Goal: Obtain resource: Obtain resource

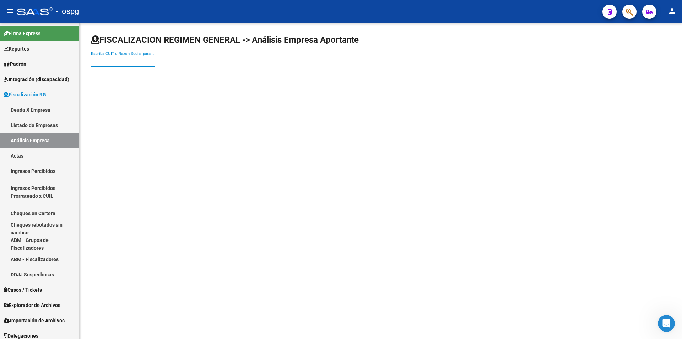
click at [128, 60] on input "Escriba CUIT o Razón Social para buscar" at bounding box center [123, 61] width 64 height 6
type input "BTS"
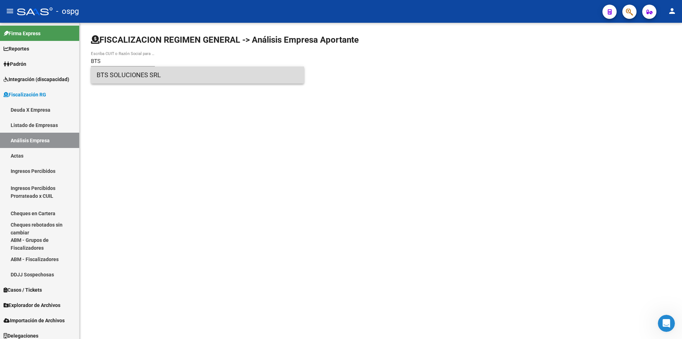
click at [128, 75] on span "BTS SOLUCIONES SRL" at bounding box center [198, 74] width 202 height 17
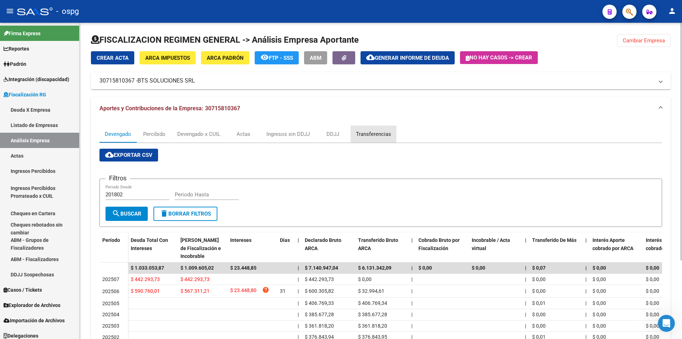
click at [374, 132] on div "Transferencias" at bounding box center [373, 134] width 35 height 8
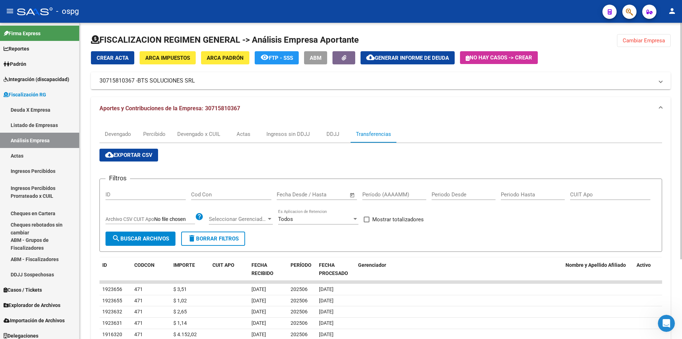
click at [436, 57] on span "Generar informe de deuda" at bounding box center [412, 58] width 74 height 6
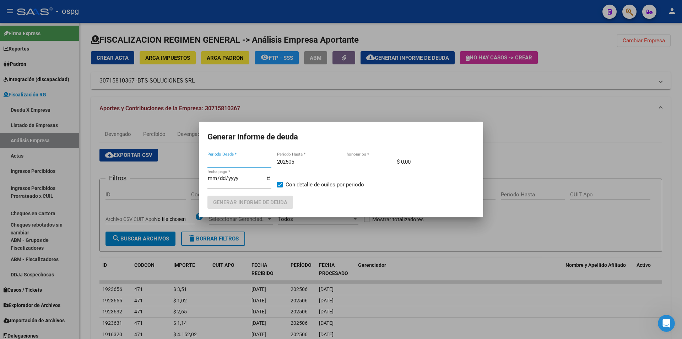
type input "202312"
click at [259, 162] on input "202312" at bounding box center [240, 161] width 64 height 6
type input "202501"
click at [306, 164] on input "202505" at bounding box center [309, 161] width 64 height 6
type input "202506"
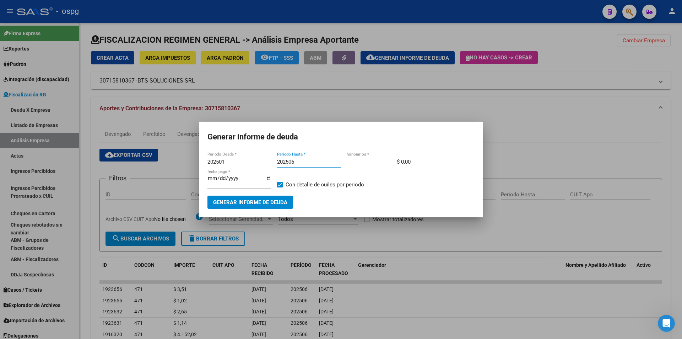
click at [280, 183] on span at bounding box center [280, 185] width 6 height 6
click at [280, 187] on input "Con detalle de cuiles por periodo" at bounding box center [280, 187] width 0 height 0
checkbox input "false"
click at [276, 201] on span "Generar informe de deuda" at bounding box center [250, 202] width 74 height 6
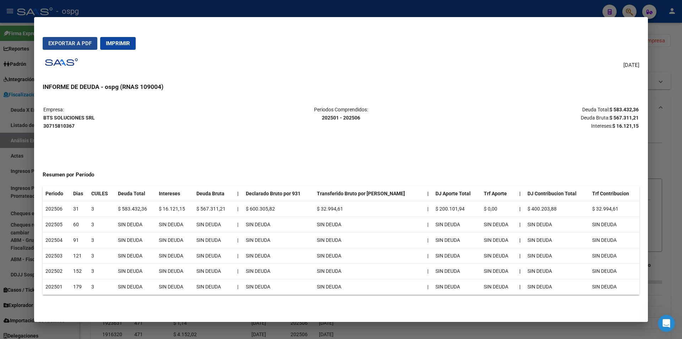
click at [63, 41] on span "Exportar a PDF" at bounding box center [69, 43] width 43 height 6
click at [677, 147] on div at bounding box center [341, 169] width 682 height 339
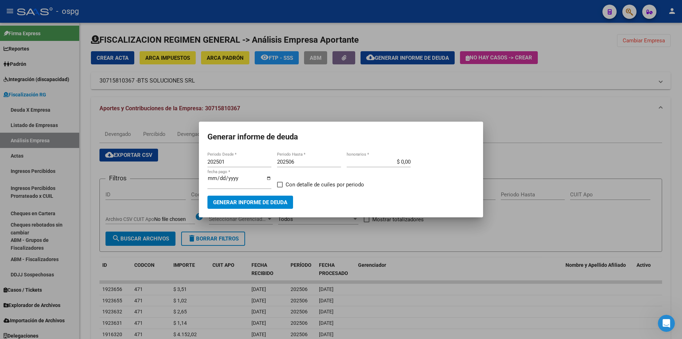
click at [675, 116] on div at bounding box center [341, 169] width 682 height 339
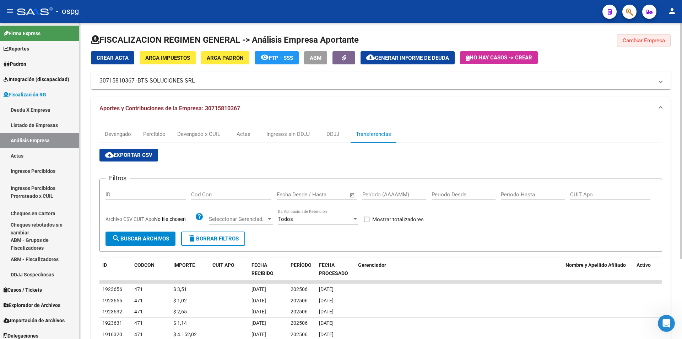
click at [651, 41] on span "Cambiar Empresa" at bounding box center [644, 40] width 42 height 6
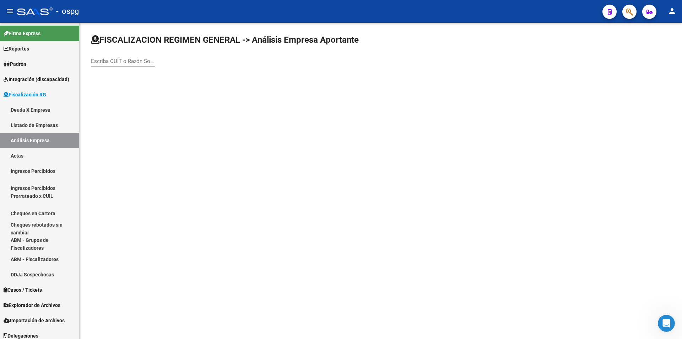
click at [112, 60] on input "Escriba CUIT o Razón Social para buscar" at bounding box center [123, 61] width 64 height 6
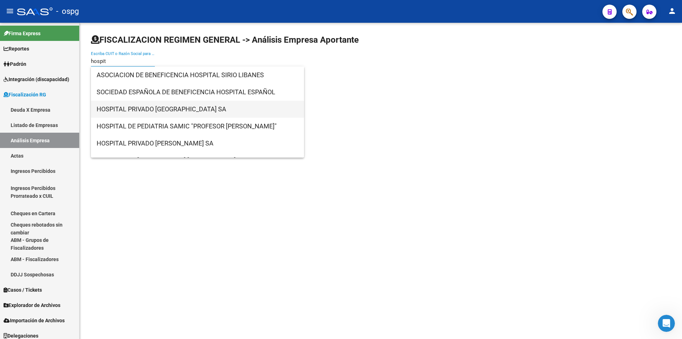
type input "hospit"
click at [129, 104] on span "HOSPITAL PRIVADO [GEOGRAPHIC_DATA] SA" at bounding box center [198, 109] width 202 height 17
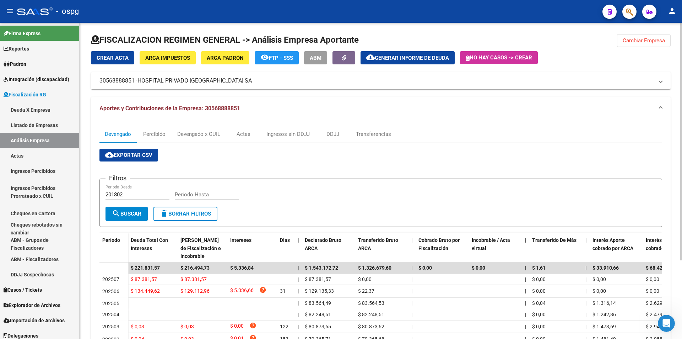
click at [430, 57] on span "Generar informe de deuda" at bounding box center [412, 58] width 74 height 6
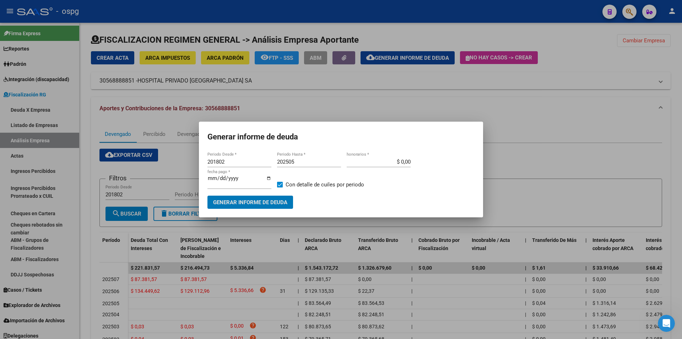
click at [250, 161] on input "201802" at bounding box center [240, 161] width 64 height 6
type input "202501"
click at [298, 160] on input "202505" at bounding box center [309, 161] width 64 height 6
type input "202506"
click at [281, 184] on span at bounding box center [280, 185] width 6 height 6
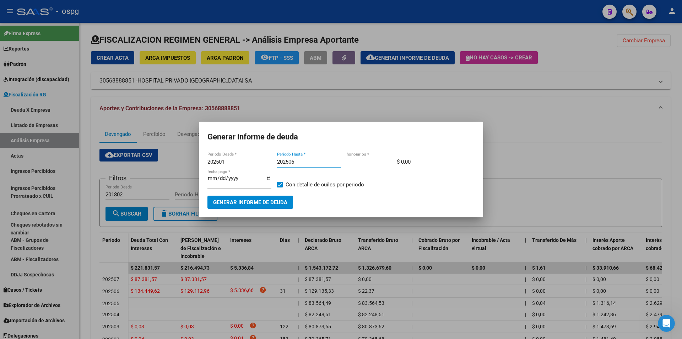
click at [280, 187] on input "Con detalle de cuiles por periodo" at bounding box center [280, 187] width 0 height 0
checkbox input "false"
click at [275, 202] on span "Generar informe de deuda" at bounding box center [250, 202] width 74 height 6
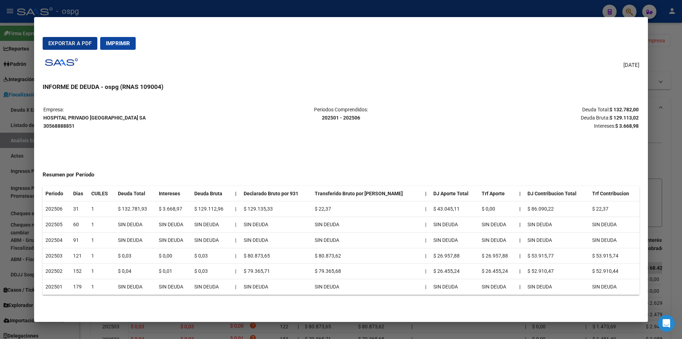
click at [65, 40] on span "Exportar a PDF" at bounding box center [69, 43] width 43 height 6
click at [674, 96] on div at bounding box center [341, 169] width 682 height 339
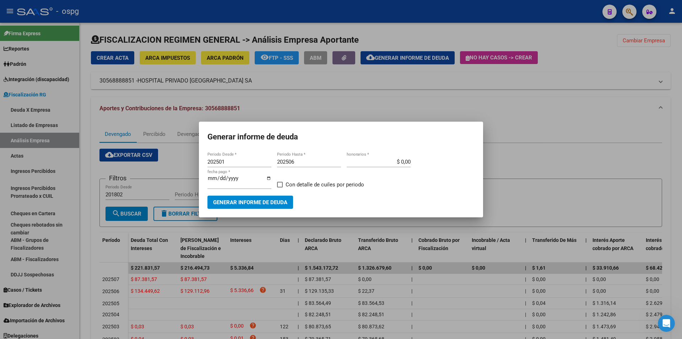
click at [675, 61] on div at bounding box center [341, 169] width 682 height 339
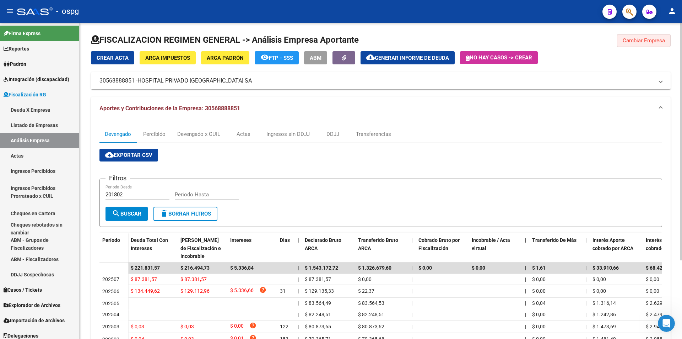
click at [650, 40] on span "Cambiar Empresa" at bounding box center [644, 40] width 42 height 6
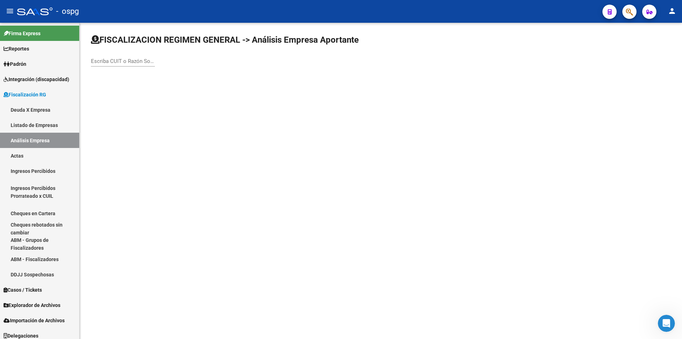
click at [107, 65] on div "Escriba CUIT o Razón Social para buscar" at bounding box center [123, 58] width 64 height 15
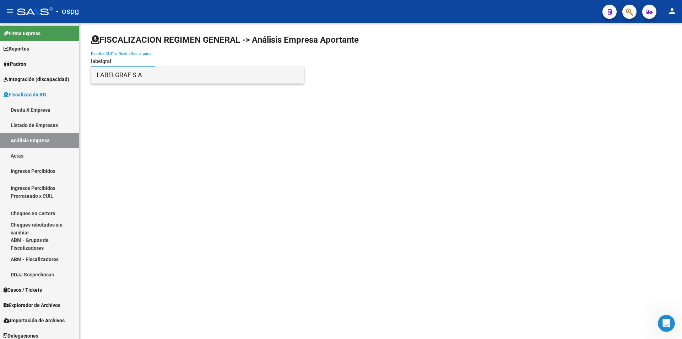
type input "labelgraf"
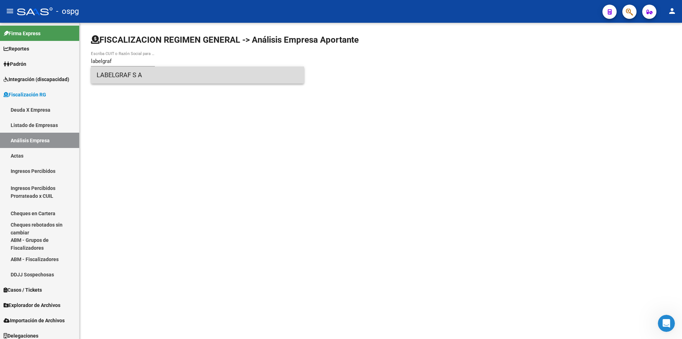
click at [99, 74] on span "LABELGRAF S A" at bounding box center [198, 74] width 202 height 17
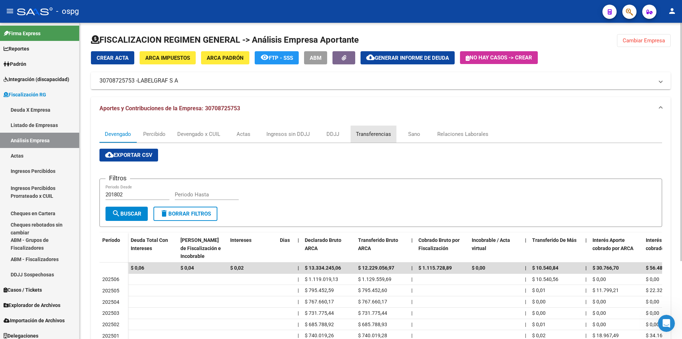
click at [380, 134] on div "Transferencias" at bounding box center [373, 134] width 35 height 8
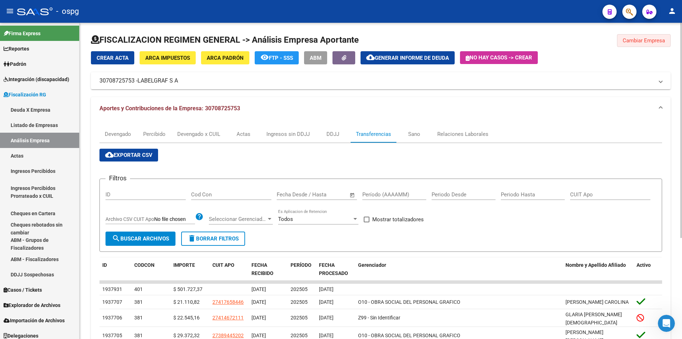
click at [655, 39] on span "Cambiar Empresa" at bounding box center [644, 40] width 42 height 6
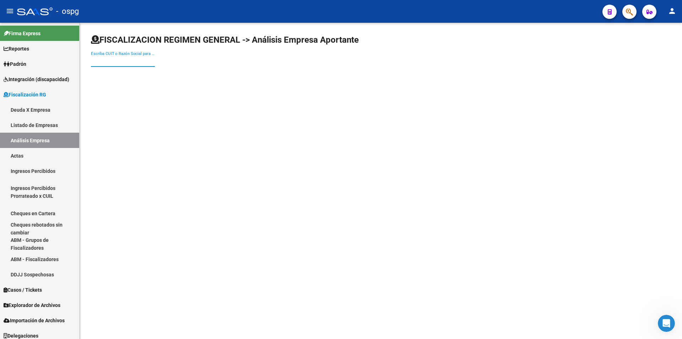
click at [113, 61] on input "Escriba CUIT o Razón Social para buscar" at bounding box center [123, 61] width 64 height 6
type input "TODO CAJAS"
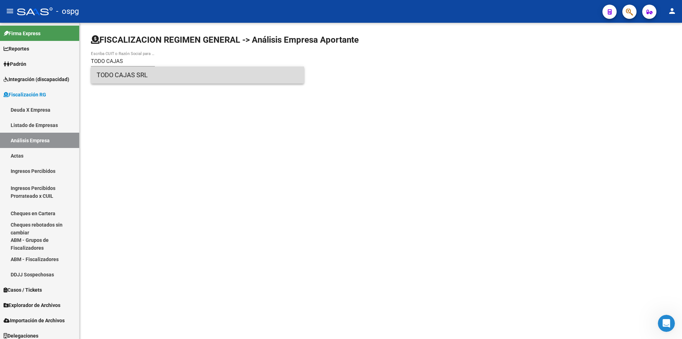
click at [115, 69] on span "TODO CAJAS SRL" at bounding box center [198, 74] width 202 height 17
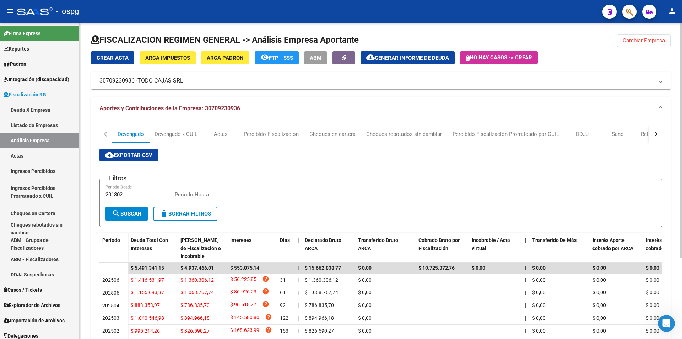
click at [420, 58] on span "Generar informe de deuda" at bounding box center [412, 58] width 74 height 6
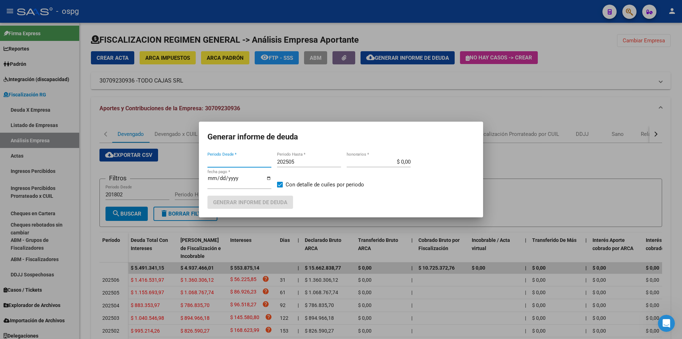
type input "202502"
click at [302, 161] on input "202505" at bounding box center [309, 161] width 64 height 6
type input "202506"
click at [281, 186] on span at bounding box center [280, 185] width 6 height 6
click at [280, 187] on input "Con detalle de cuiles por periodo" at bounding box center [280, 187] width 0 height 0
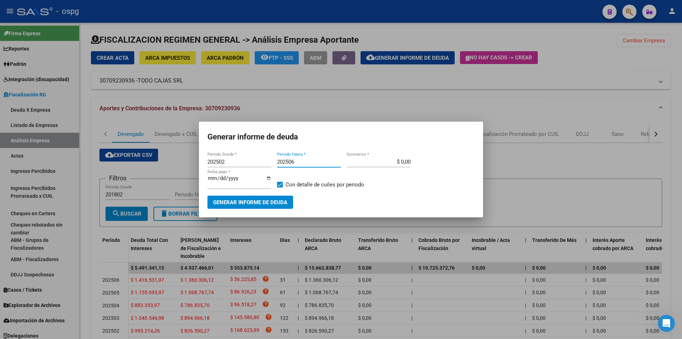
checkbox input "false"
click at [277, 199] on span "Generar informe de deuda" at bounding box center [250, 202] width 74 height 6
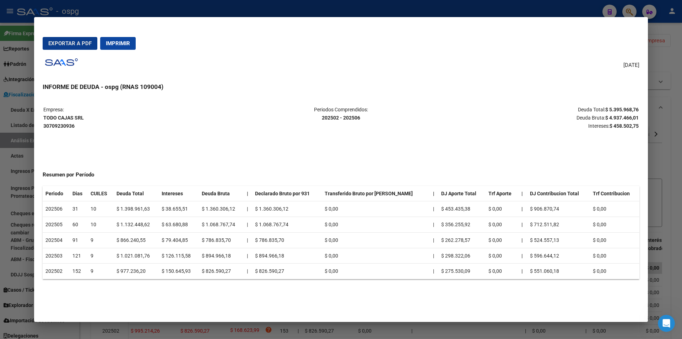
click at [72, 44] on span "Exportar a PDF" at bounding box center [69, 43] width 43 height 6
click at [677, 130] on div at bounding box center [341, 169] width 682 height 339
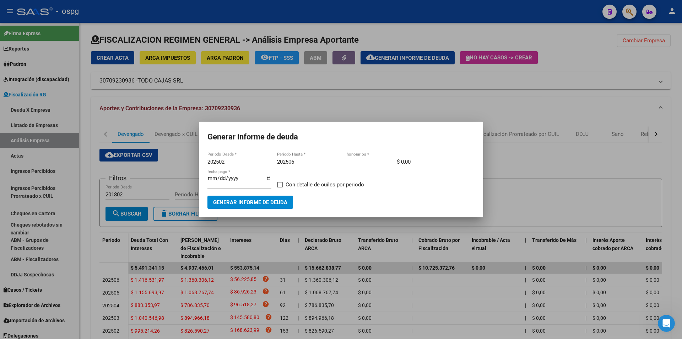
click at [675, 69] on div at bounding box center [341, 169] width 682 height 339
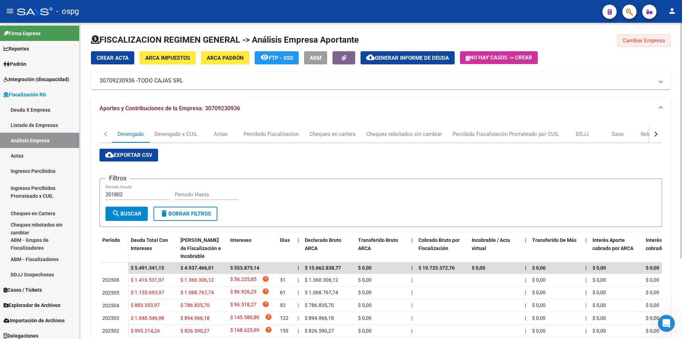
drag, startPoint x: 638, startPoint y: 42, endPoint x: 602, endPoint y: 55, distance: 38.9
click at [638, 42] on span "Cambiar Empresa" at bounding box center [644, 40] width 42 height 6
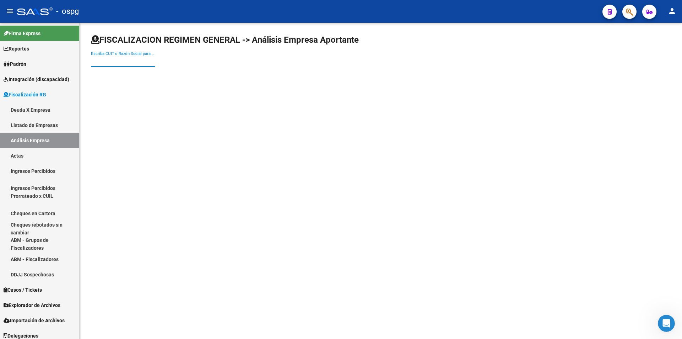
click at [125, 58] on input "Escriba CUIT o Razón Social para buscar" at bounding box center [123, 61] width 64 height 6
type input "[DEMOGRAPHIC_DATA]"
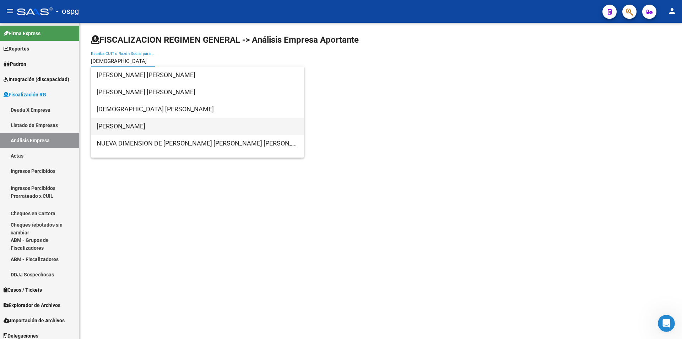
click at [157, 121] on span "[PERSON_NAME]" at bounding box center [198, 126] width 202 height 17
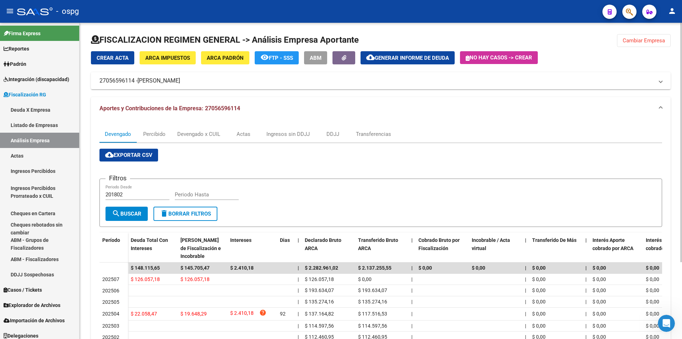
click at [399, 55] on span "Generar informe de deuda" at bounding box center [412, 58] width 74 height 6
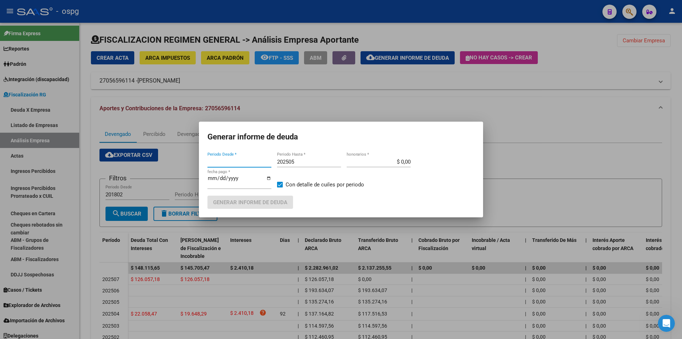
type input "202307"
click at [304, 162] on input "202505" at bounding box center [309, 161] width 64 height 6
type input "202506"
click at [280, 185] on span at bounding box center [280, 185] width 6 height 6
click at [280, 187] on input "Con detalle de cuiles por periodo" at bounding box center [280, 187] width 0 height 0
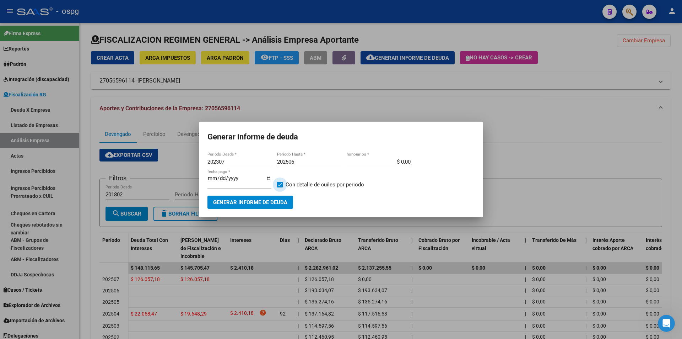
checkbox input "false"
click at [262, 203] on span "Generar informe de deuda" at bounding box center [250, 202] width 74 height 6
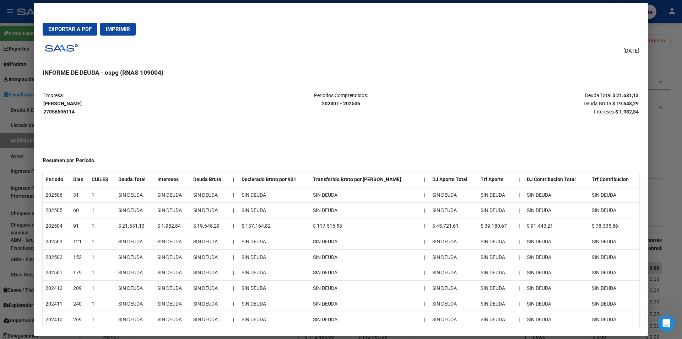
click at [676, 181] on div at bounding box center [341, 169] width 682 height 339
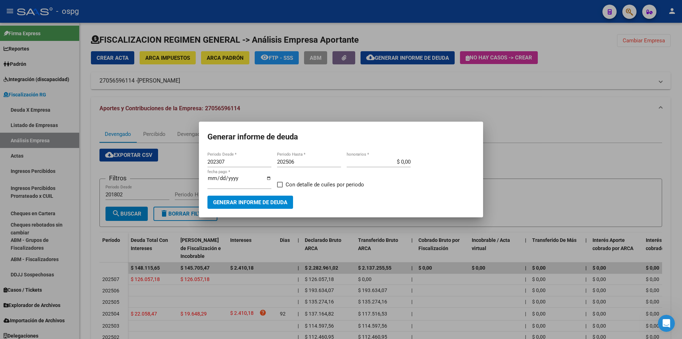
click at [676, 181] on div at bounding box center [341, 169] width 682 height 339
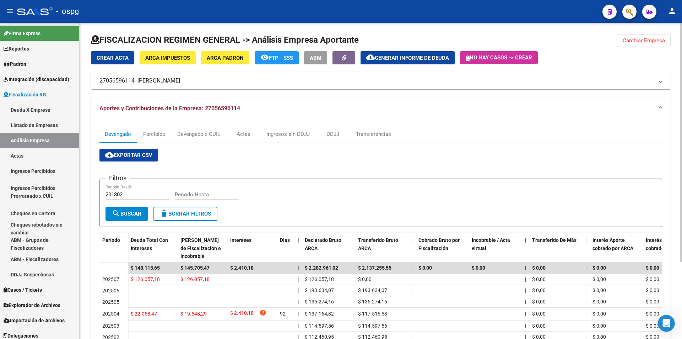
click at [643, 39] on span "Cambiar Empresa" at bounding box center [644, 40] width 42 height 6
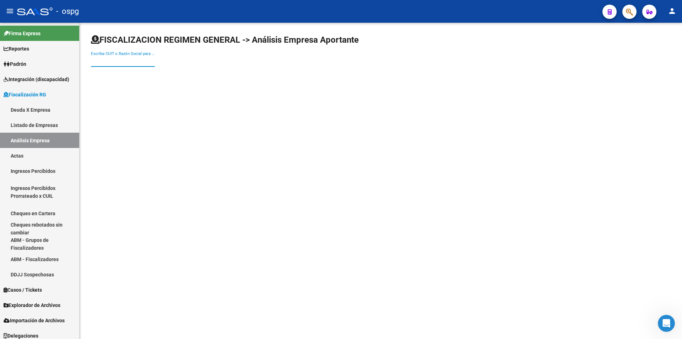
click at [102, 61] on input "Escriba CUIT o Razón Social para buscar" at bounding box center [123, 61] width 64 height 6
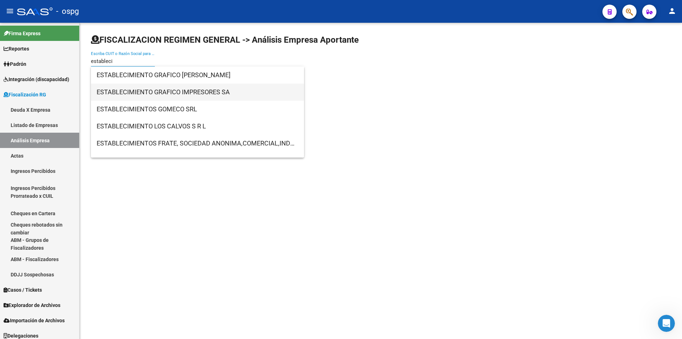
type input "estableci"
click at [138, 86] on span "ESTABLECIMIENTO GRAFICO IMPRESORES SA" at bounding box center [198, 91] width 202 height 17
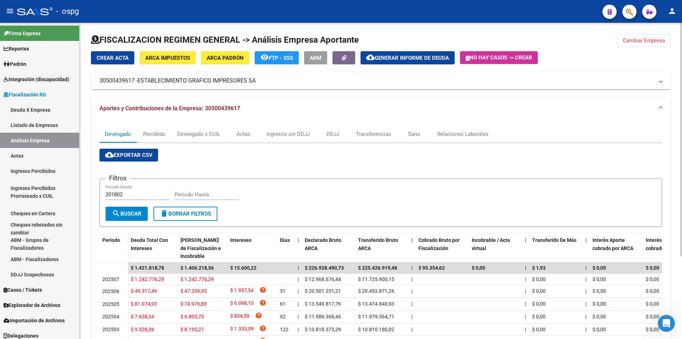
click at [434, 59] on span "Generar informe de deuda" at bounding box center [412, 58] width 74 height 6
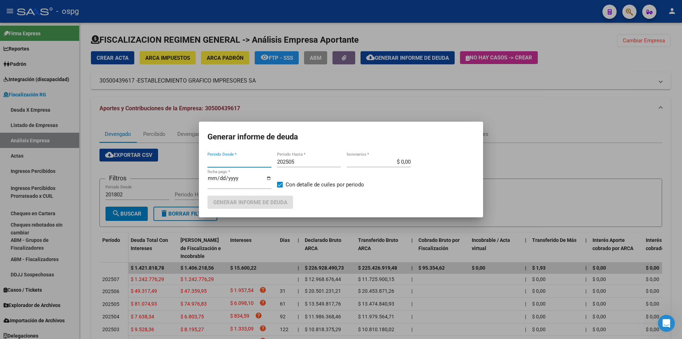
type input "202408"
click at [311, 162] on input "202505" at bounding box center [309, 161] width 64 height 6
type input "202506"
click at [281, 182] on span at bounding box center [280, 185] width 6 height 6
click at [280, 187] on input "Con detalle de cuiles por periodo" at bounding box center [280, 187] width 0 height 0
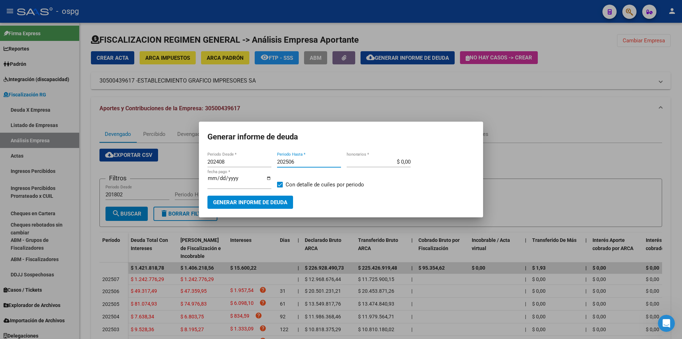
checkbox input "false"
click at [275, 196] on button "Generar informe de deuda" at bounding box center [251, 201] width 86 height 13
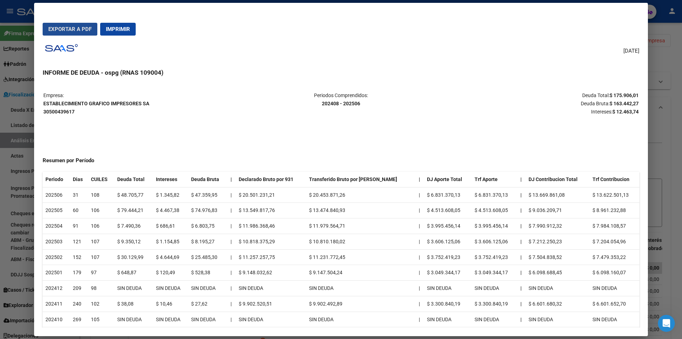
click at [70, 26] on span "Exportar a PDF" at bounding box center [69, 29] width 43 height 6
click at [671, 151] on div at bounding box center [341, 169] width 682 height 339
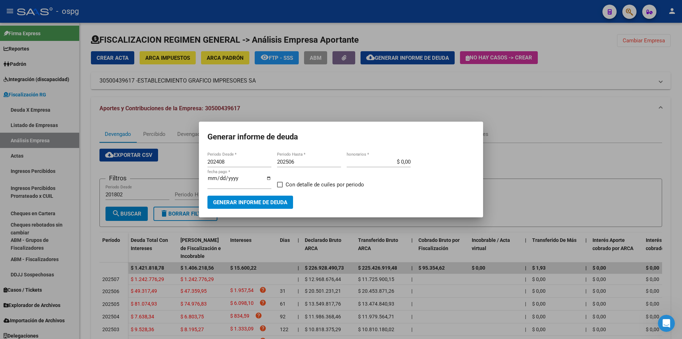
click at [671, 151] on div at bounding box center [341, 169] width 682 height 339
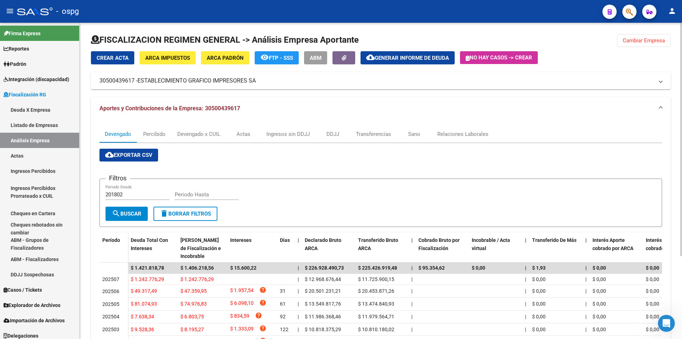
click at [634, 44] on button "Cambiar Empresa" at bounding box center [644, 40] width 54 height 13
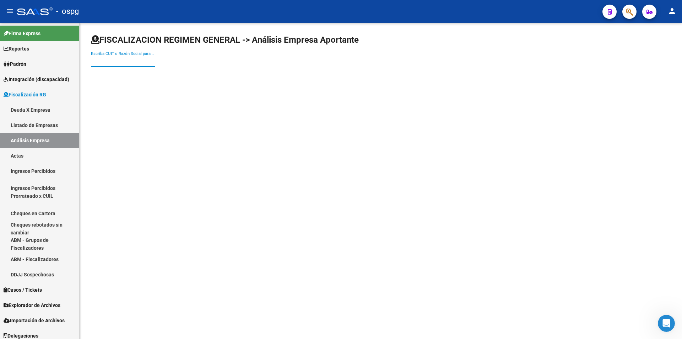
paste input "30679089095"
type input "30679089095"
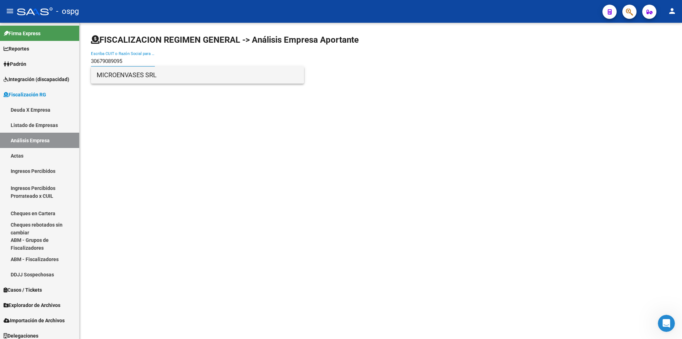
click at [126, 68] on span "MICROENVASES SRL" at bounding box center [198, 74] width 202 height 17
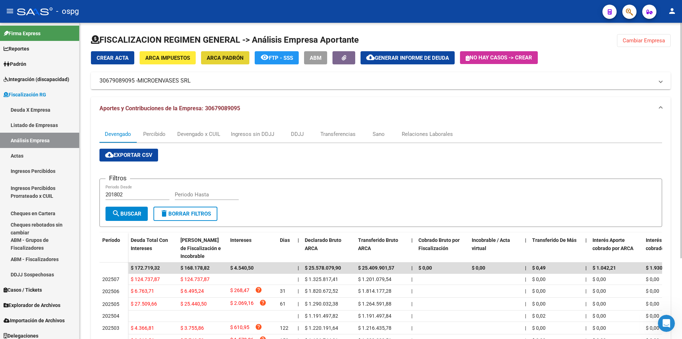
click at [230, 60] on span "ARCA Padrón" at bounding box center [225, 58] width 37 height 6
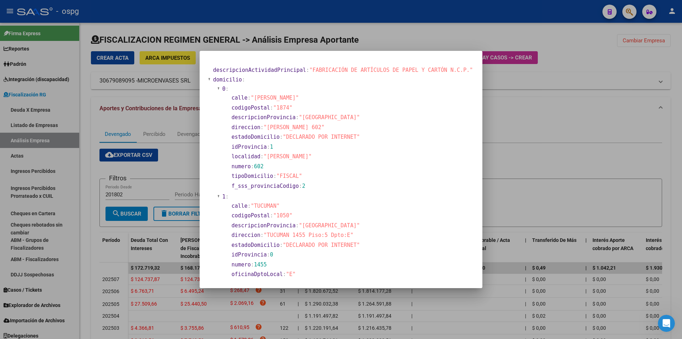
click at [551, 130] on div at bounding box center [341, 169] width 682 height 339
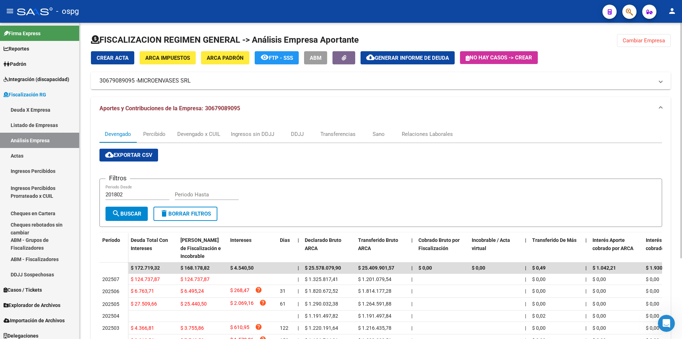
click at [647, 39] on span "Cambiar Empresa" at bounding box center [644, 40] width 42 height 6
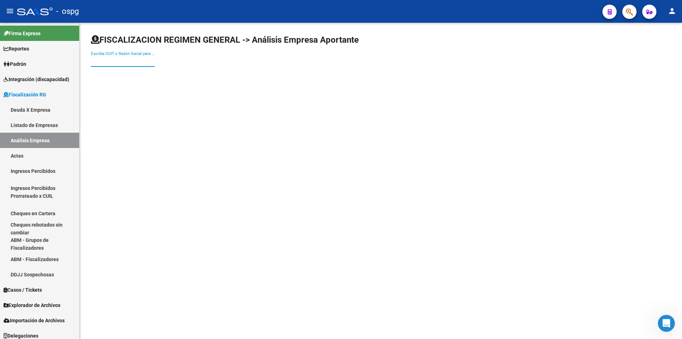
paste input "30678044438"
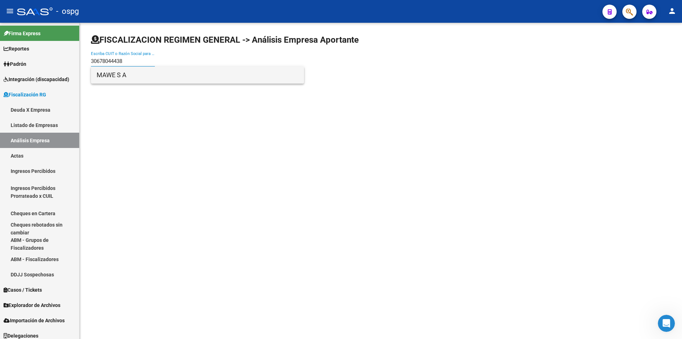
type input "30678044438"
click at [128, 75] on span "MAWE S A" at bounding box center [198, 74] width 202 height 17
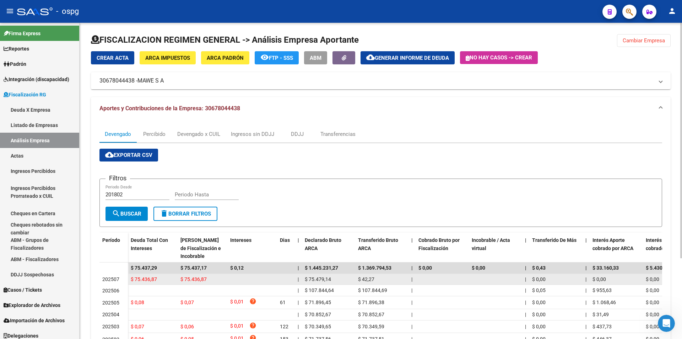
click at [641, 277] on datatable-body-cell "$ 0,00" at bounding box center [616, 279] width 53 height 11
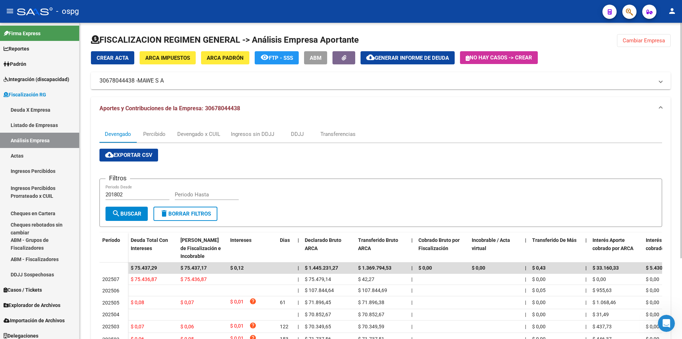
click at [635, 44] on button "Cambiar Empresa" at bounding box center [644, 40] width 54 height 13
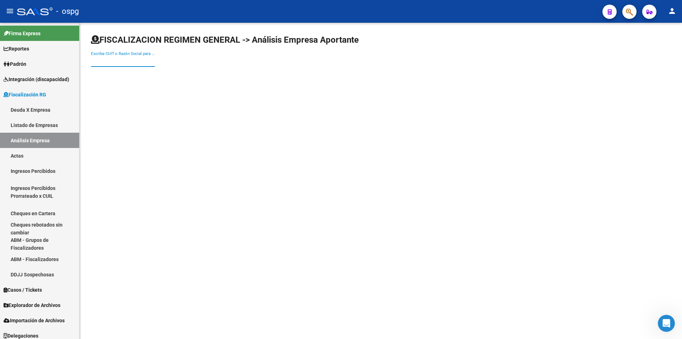
paste input "30715507974"
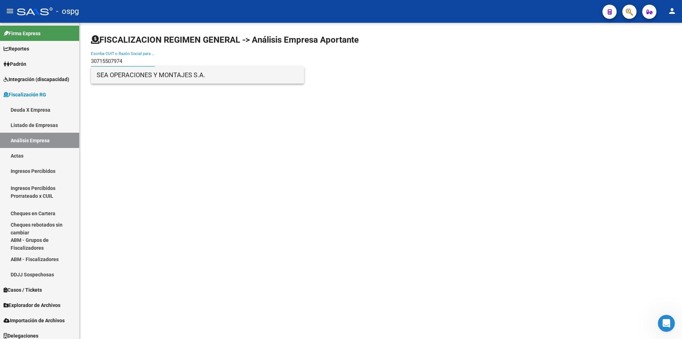
type input "30715507974"
click at [137, 77] on span "SEA OPERACIONES Y MONTAJES S.A." at bounding box center [198, 74] width 202 height 17
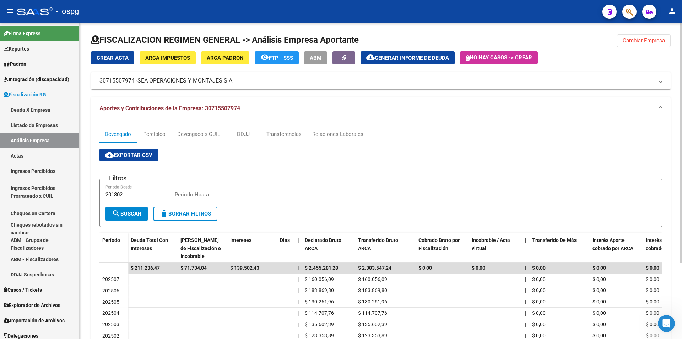
click at [650, 36] on button "Cambiar Empresa" at bounding box center [644, 40] width 54 height 13
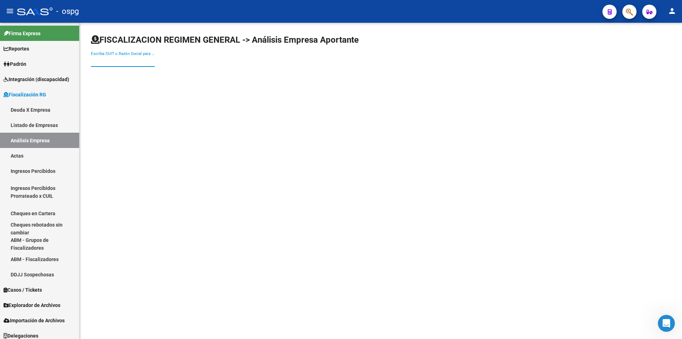
paste input "30717638960"
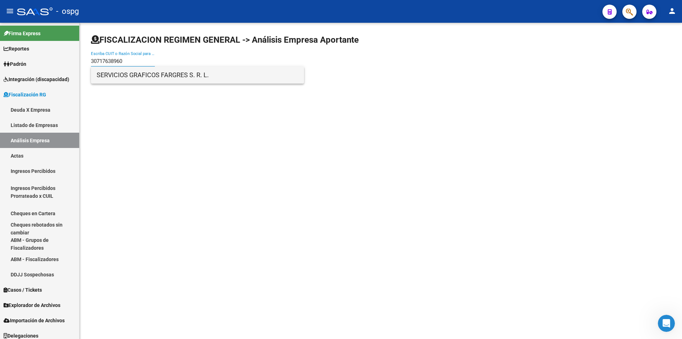
type input "30717638960"
click at [131, 77] on span "SERVICIOS GRAFICOS FARGRES S. R. L." at bounding box center [198, 74] width 202 height 17
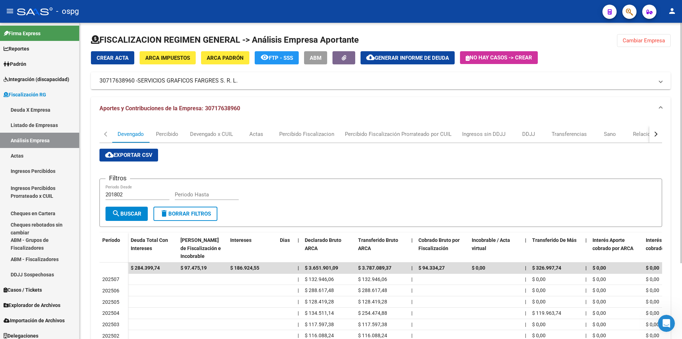
click at [658, 44] on button "Cambiar Empresa" at bounding box center [644, 40] width 54 height 13
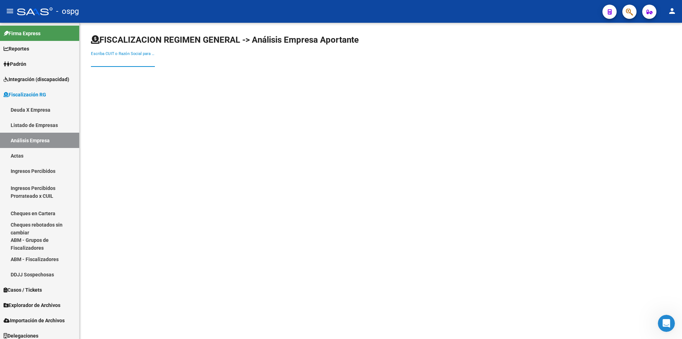
drag, startPoint x: 111, startPoint y: 56, endPoint x: 95, endPoint y: 58, distance: 15.7
click at [95, 58] on input "Escriba CUIT o Razón Social para buscar" at bounding box center [123, 61] width 64 height 6
paste input "33610693909"
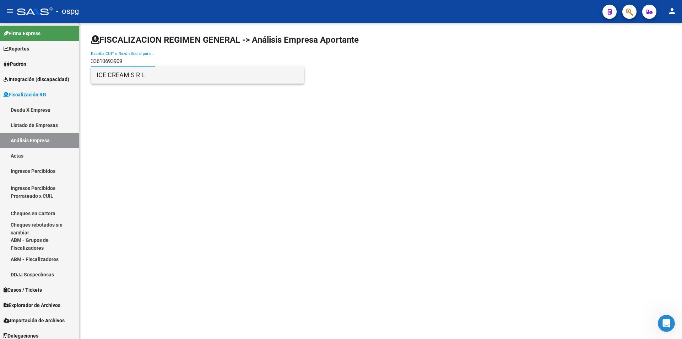
type input "33610693909"
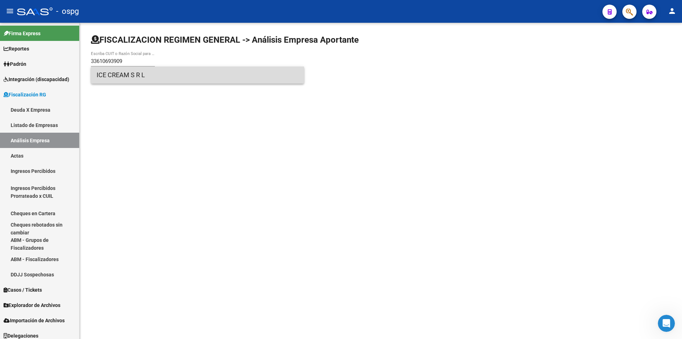
click at [122, 77] on span "ICE CREAM S R L" at bounding box center [198, 74] width 202 height 17
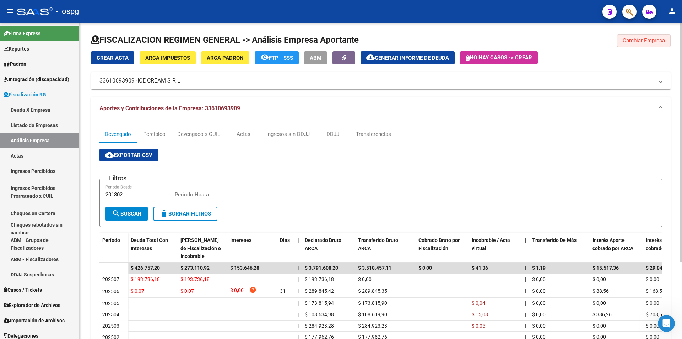
click at [647, 39] on span "Cambiar Empresa" at bounding box center [644, 40] width 42 height 6
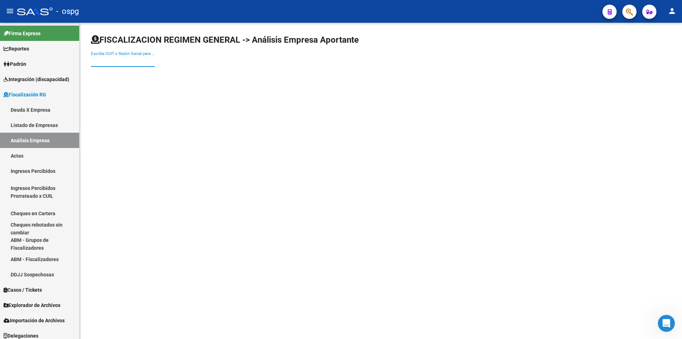
paste input "33658991979"
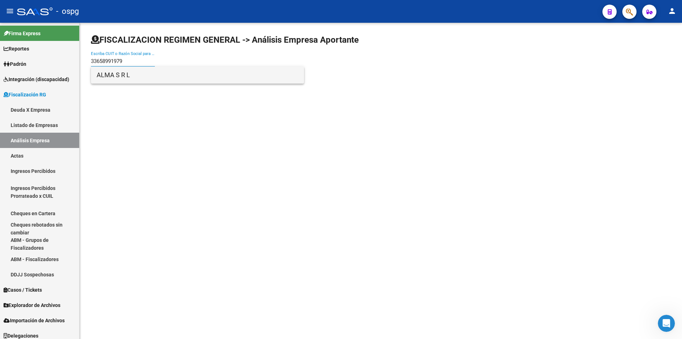
type input "33658991979"
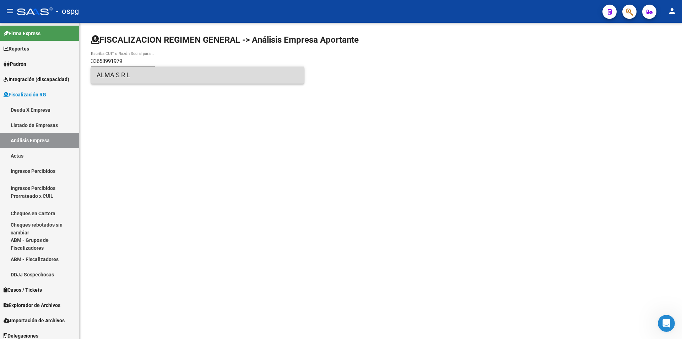
click at [128, 77] on span "ALMA S R L" at bounding box center [198, 74] width 202 height 17
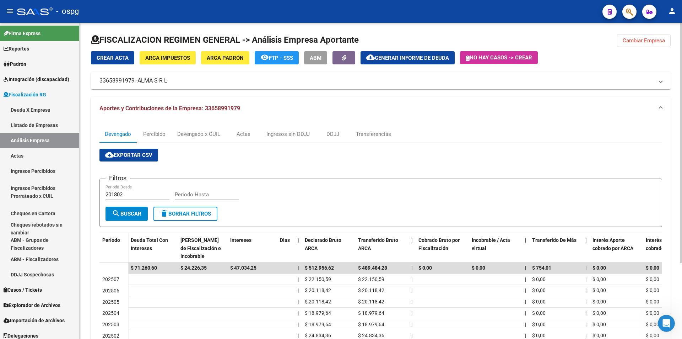
click at [645, 43] on span "Cambiar Empresa" at bounding box center [644, 40] width 42 height 6
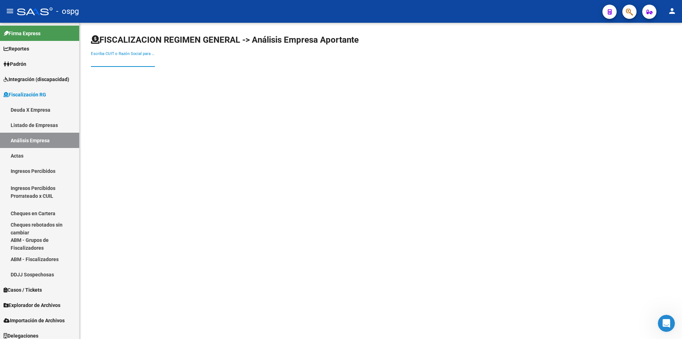
paste input "20118358083"
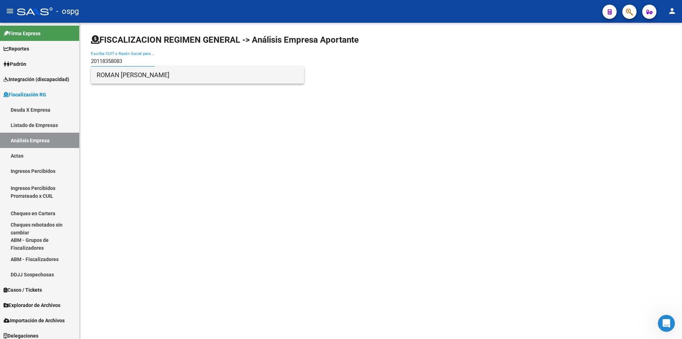
type input "20118358083"
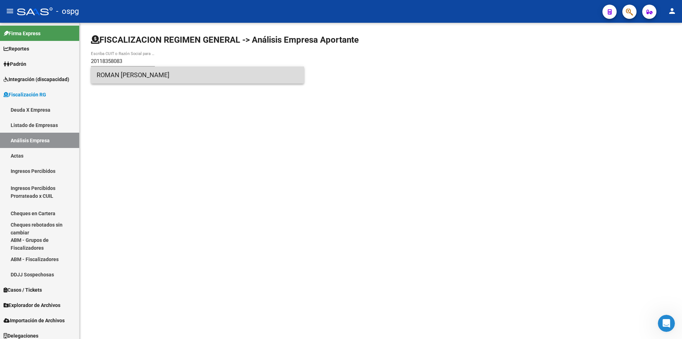
click at [137, 77] on span "ROMAN [PERSON_NAME]" at bounding box center [198, 74] width 202 height 17
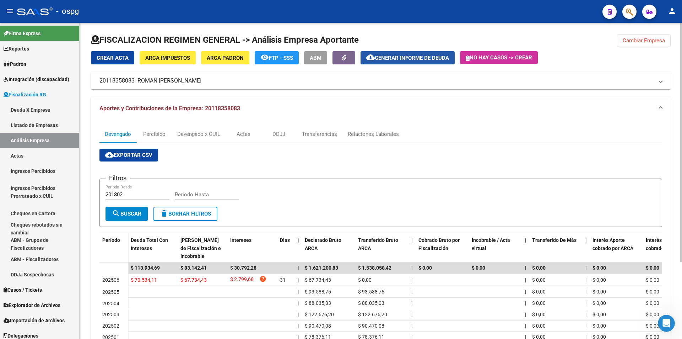
click at [414, 61] on span "Generar informe de deuda" at bounding box center [412, 58] width 74 height 6
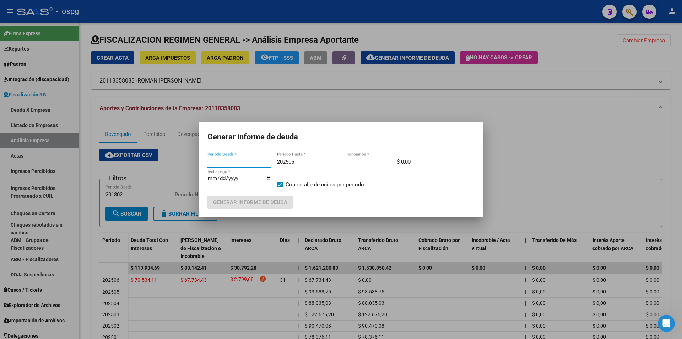
type input "201802"
click at [302, 161] on input "202505" at bounding box center [309, 161] width 64 height 6
type input "202506"
click at [235, 158] on input "201802" at bounding box center [240, 161] width 64 height 6
type input "202501"
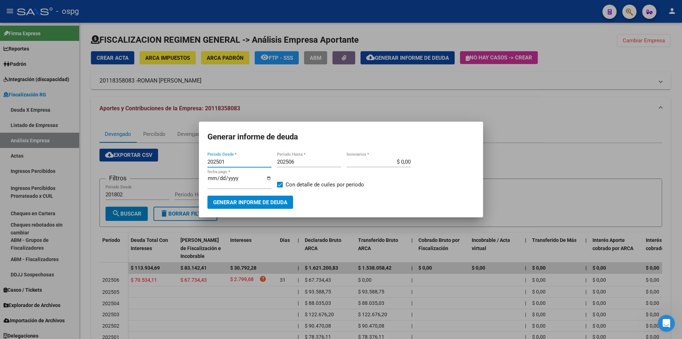
click at [240, 204] on span "Generar informe de deuda" at bounding box center [250, 202] width 74 height 6
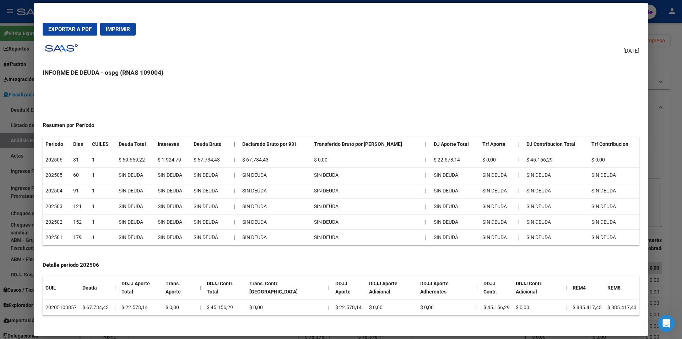
scroll to position [37, 0]
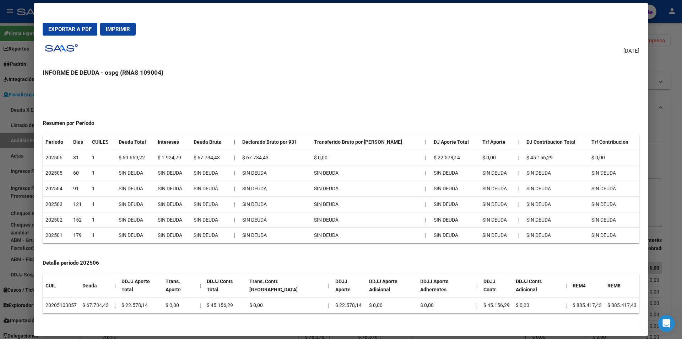
click at [682, 150] on div at bounding box center [341, 169] width 682 height 339
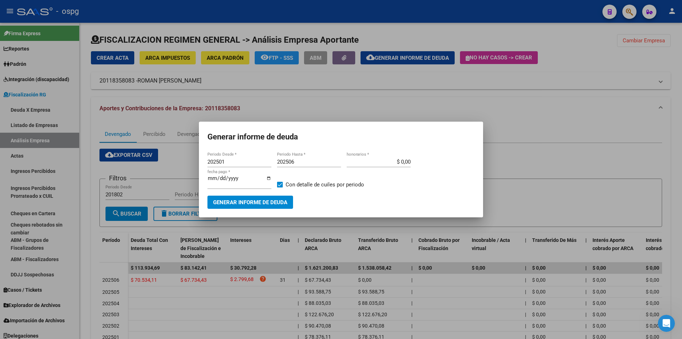
click at [681, 138] on div at bounding box center [341, 169] width 682 height 339
